Goal: Task Accomplishment & Management: Manage account settings

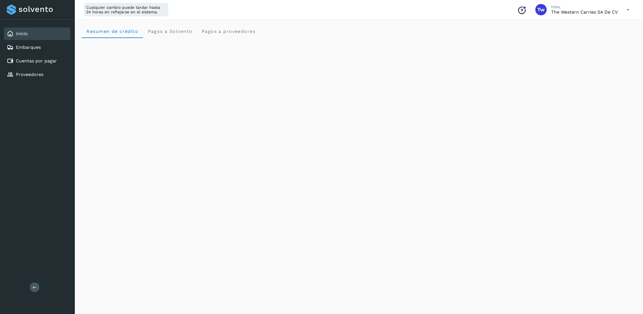
scroll to position [64, 0]
click at [556, 91] on div "Initializing..." at bounding box center [359, 225] width 554 height 503
click at [46, 55] on div "Cuentas por pagar" at bounding box center [37, 61] width 66 height 12
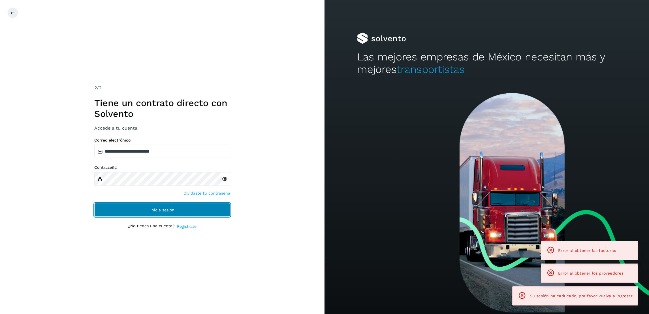
click at [212, 212] on button "Inicia sesión" at bounding box center [162, 210] width 136 height 14
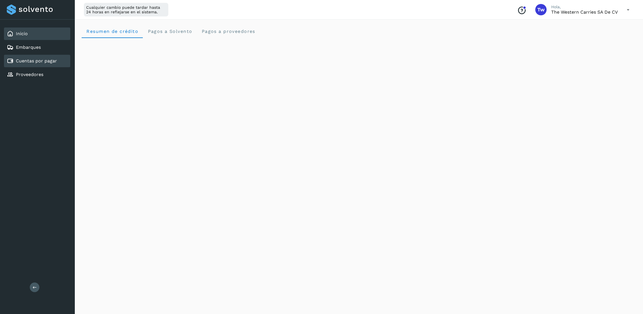
click at [67, 62] on div "Cuentas por pagar" at bounding box center [37, 61] width 66 height 12
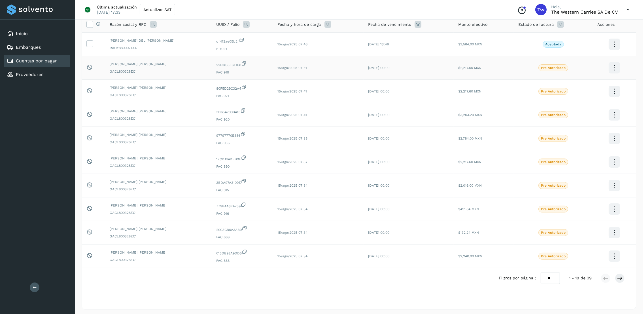
scroll to position [49, 0]
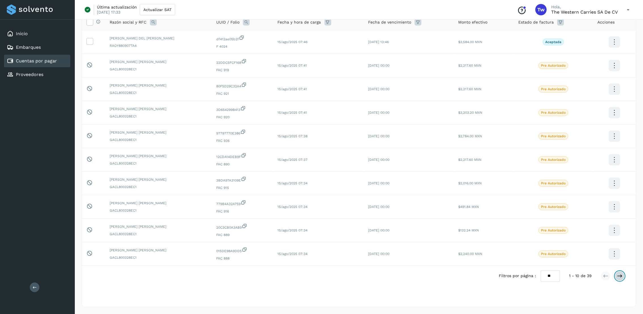
click at [624, 275] on button at bounding box center [620, 276] width 10 height 10
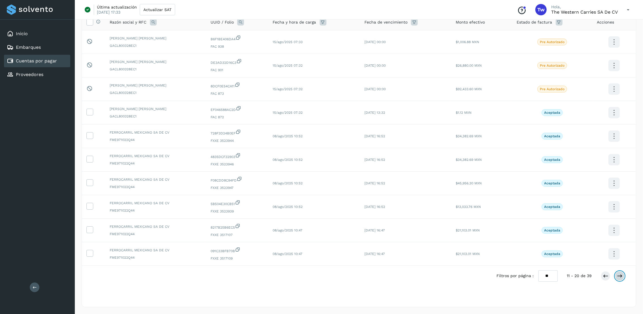
click at [624, 275] on button at bounding box center [620, 276] width 10 height 10
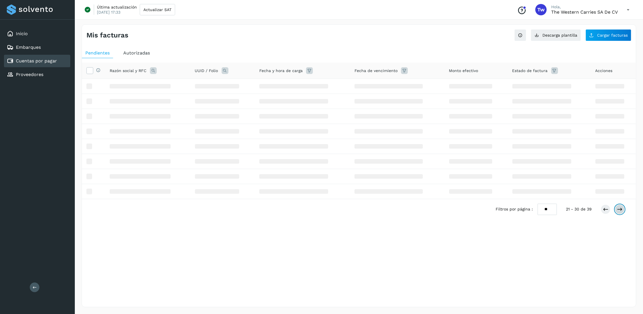
scroll to position [0, 0]
